Goal: Task Accomplishment & Management: Manage account settings

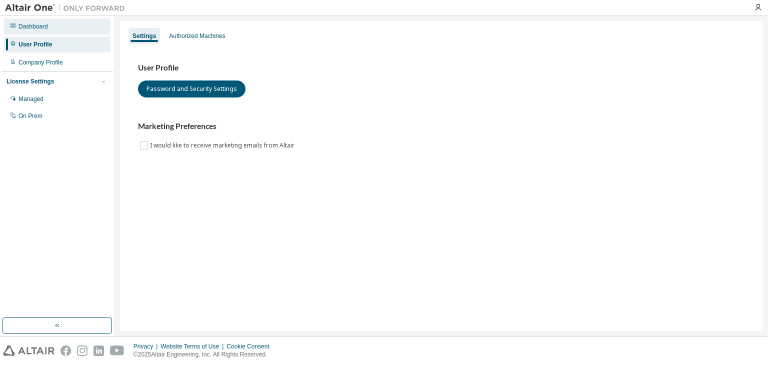
click at [63, 23] on div "Dashboard" at bounding box center [57, 26] width 106 height 16
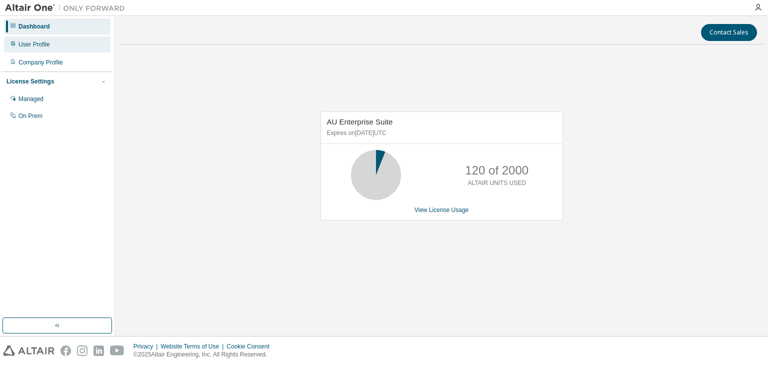
click at [59, 48] on div "User Profile" at bounding box center [57, 44] width 106 height 16
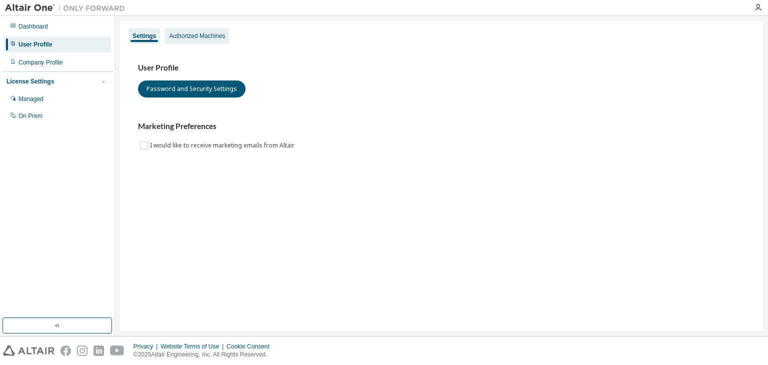
click at [213, 40] on div "Authorized Machines" at bounding box center [197, 36] width 64 height 16
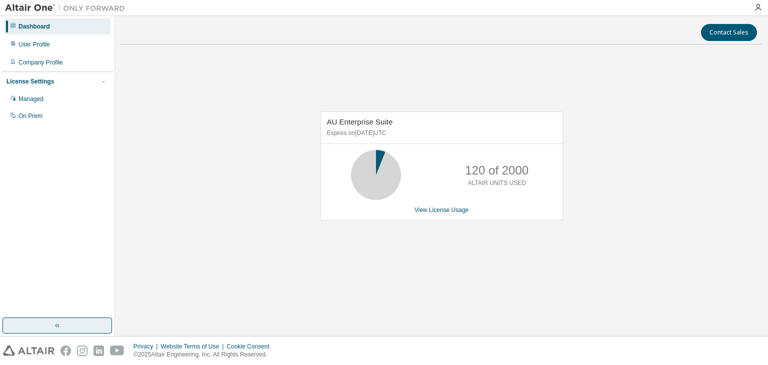
click at [55, 320] on button "button" at bounding box center [56, 325] width 109 height 16
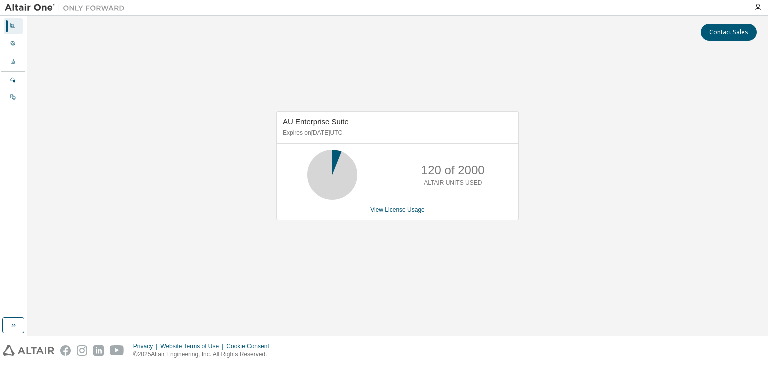
click at [756, 1] on div at bounding box center [758, 7] width 20 height 15
click at [757, 3] on icon "button" at bounding box center [758, 7] width 8 height 8
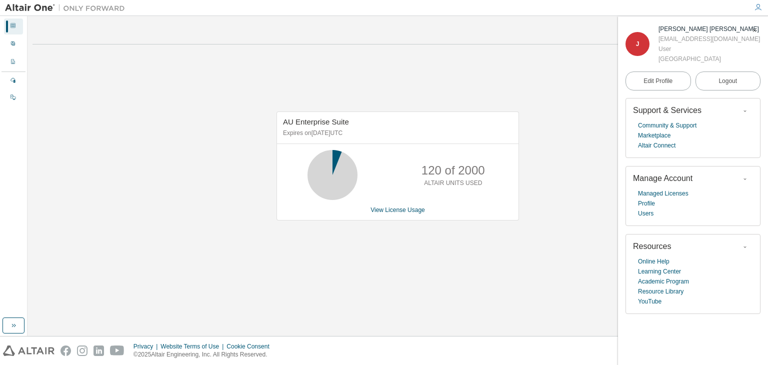
click at [635, 43] on div "J" at bounding box center [637, 44] width 24 height 24
click at [678, 179] on span "Manage Account" at bounding box center [662, 178] width 59 height 8
click at [651, 214] on link "Users" at bounding box center [645, 213] width 15 height 10
click at [645, 195] on link "Managed Licenses" at bounding box center [663, 193] width 50 height 10
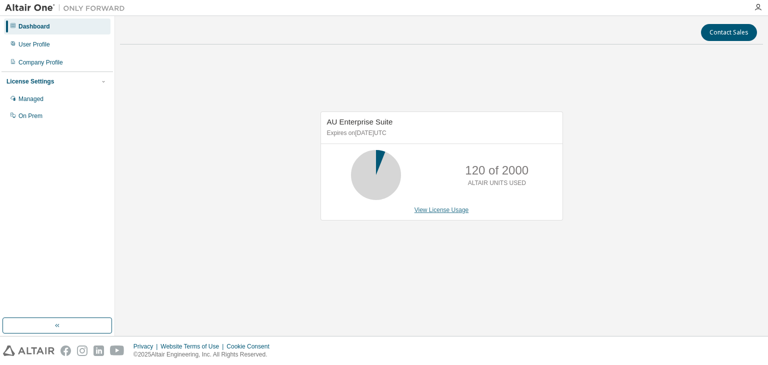
click at [442, 207] on link "View License Usage" at bounding box center [441, 209] width 54 height 7
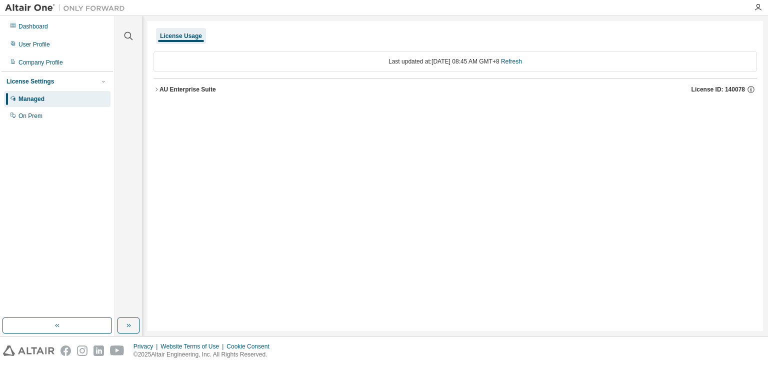
click at [753, 6] on div at bounding box center [758, 7] width 20 height 8
click at [756, 8] on icon "button" at bounding box center [758, 7] width 8 height 8
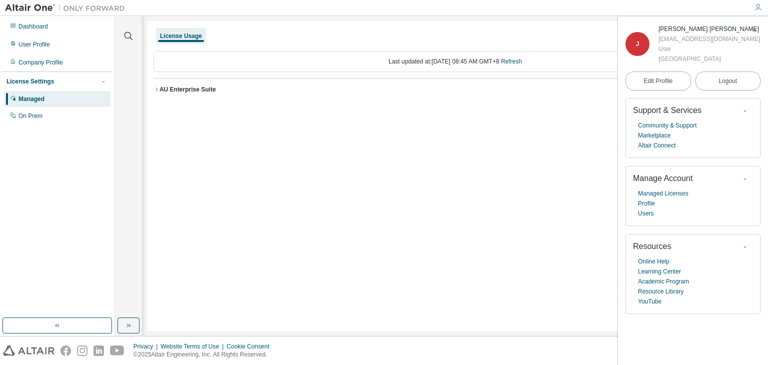
click at [453, 183] on div "License Usage Last updated at: Tue 2025-08-19 08:45 AM GMT+8 Refresh AU Enterpr…" at bounding box center [454, 176] width 615 height 310
click at [92, 328] on button "button" at bounding box center [56, 325] width 109 height 16
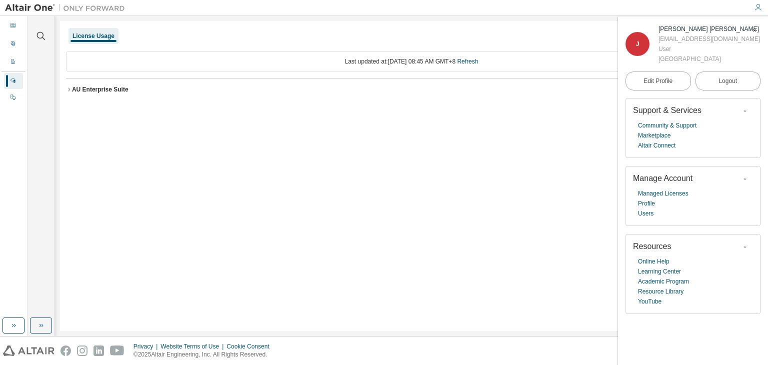
click at [496, 258] on div "License Usage Last updated at: Tue 2025-08-19 08:45 AM GMT+8 Refresh AU Enterpr…" at bounding box center [411, 176] width 703 height 310
